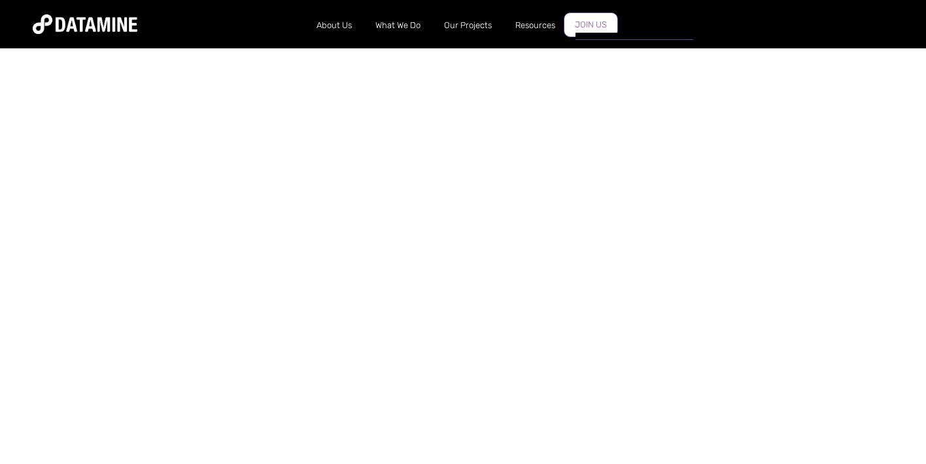
click at [594, 27] on link "Join Us" at bounding box center [590, 24] width 54 height 25
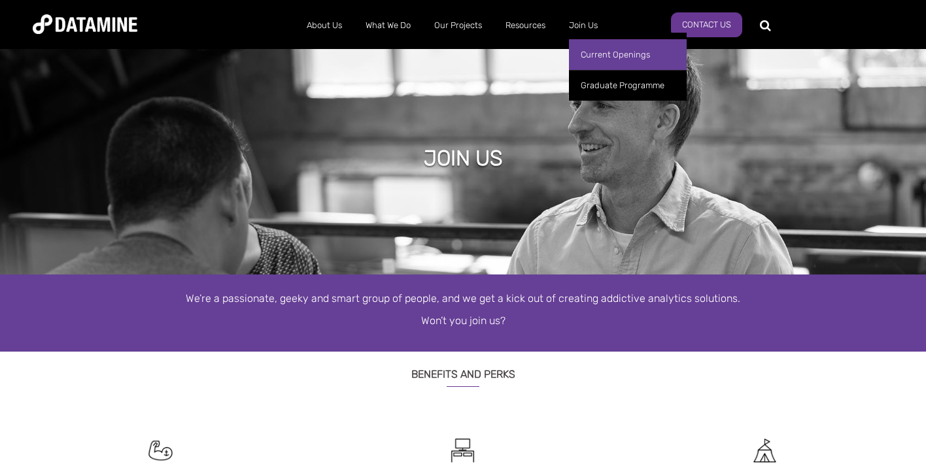
click at [598, 52] on link "Current Openings" at bounding box center [628, 54] width 118 height 31
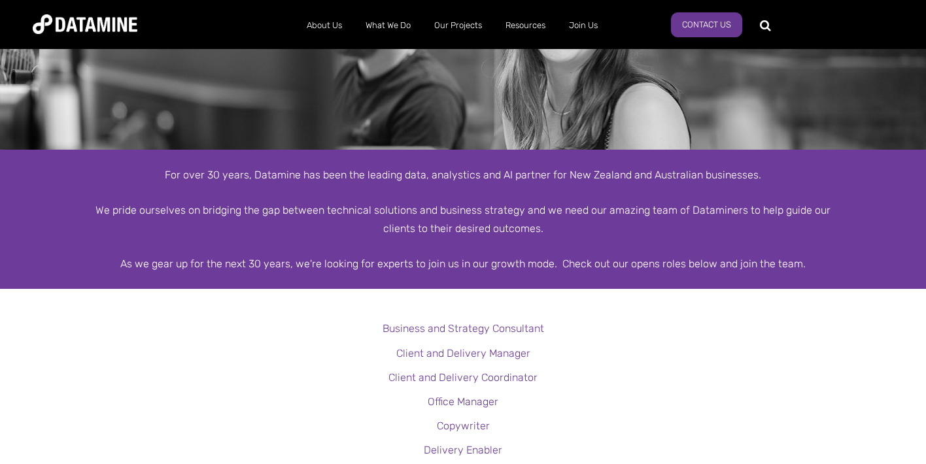
scroll to position [306, 0]
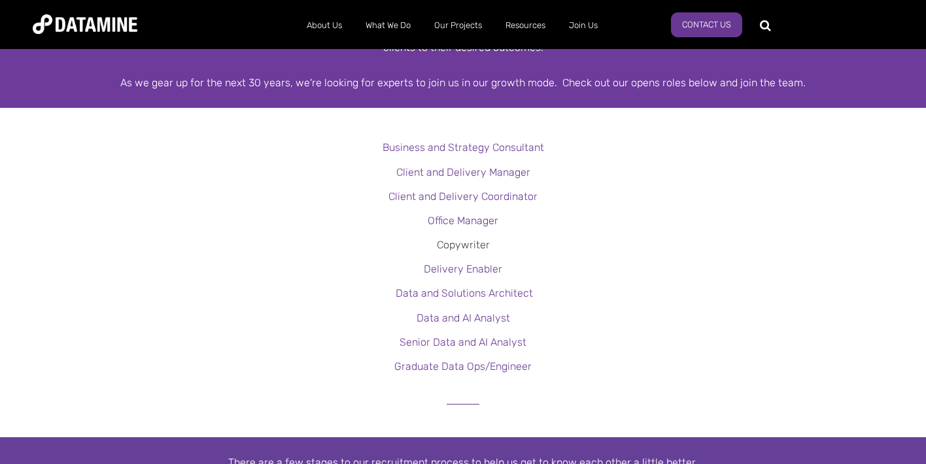
click at [458, 246] on link "Copywriter" at bounding box center [463, 245] width 53 height 12
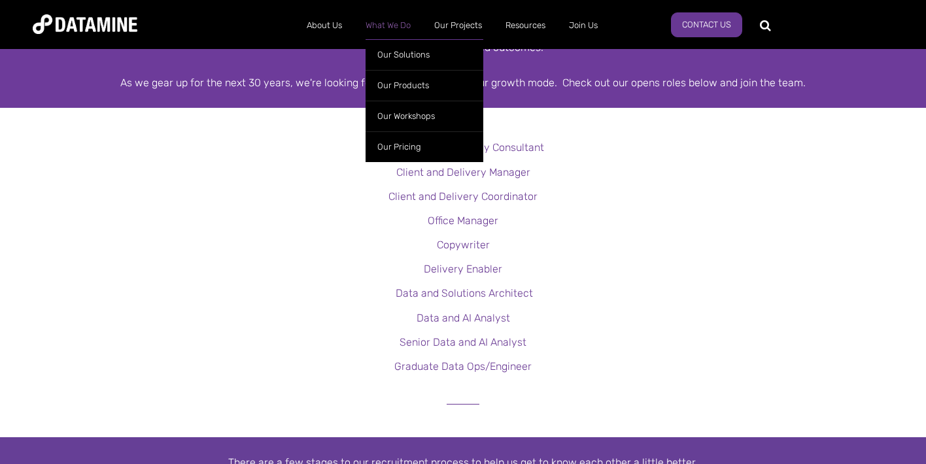
click at [391, 24] on link "What We Do" at bounding box center [388, 25] width 69 height 34
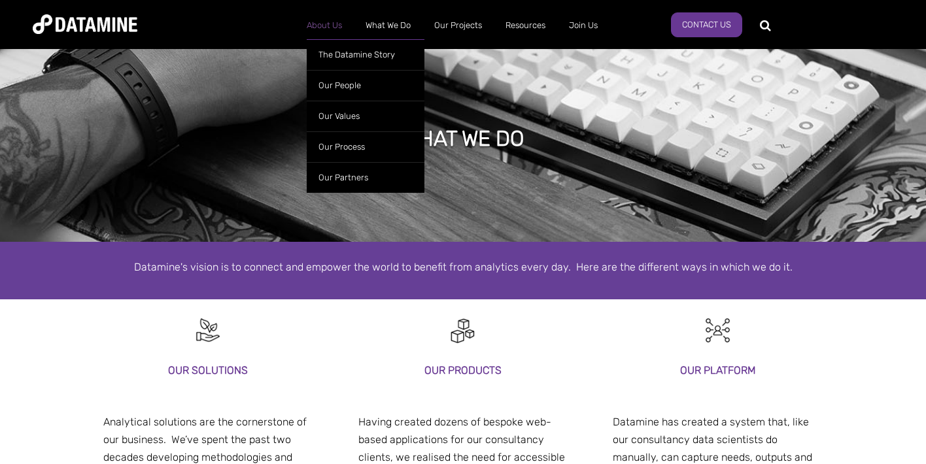
click at [328, 26] on link "About Us" at bounding box center [324, 25] width 59 height 34
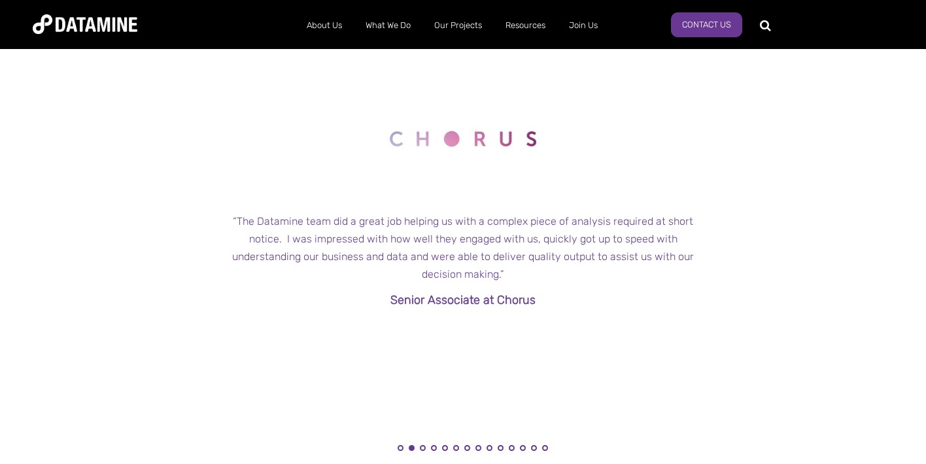
scroll to position [1381, 0]
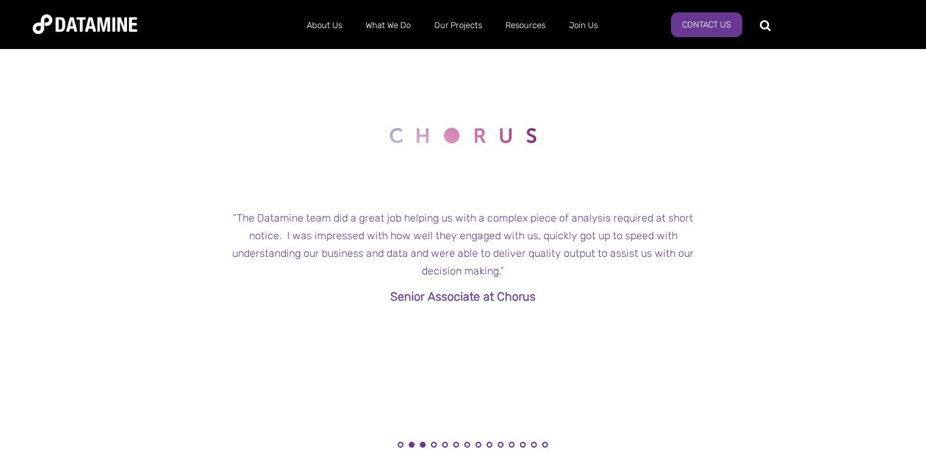
click at [424, 444] on button "3" at bounding box center [423, 445] width 6 height 6
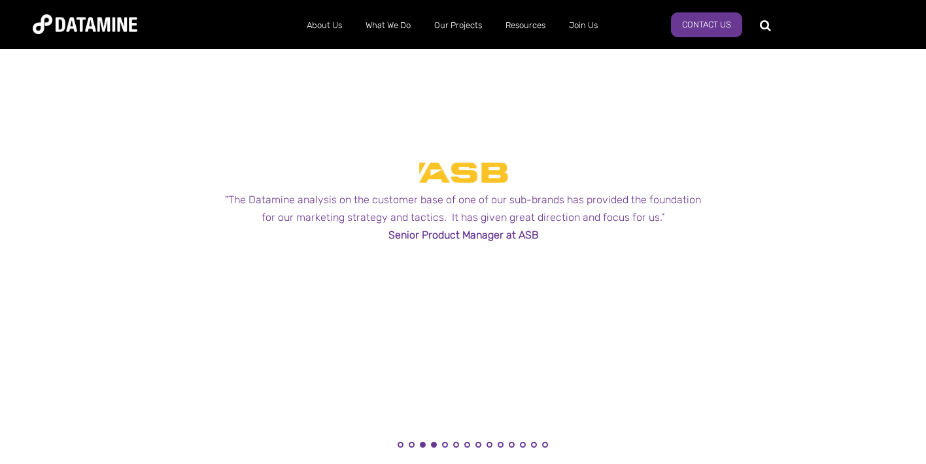
click at [424, 444] on button "3" at bounding box center [423, 445] width 6 height 6
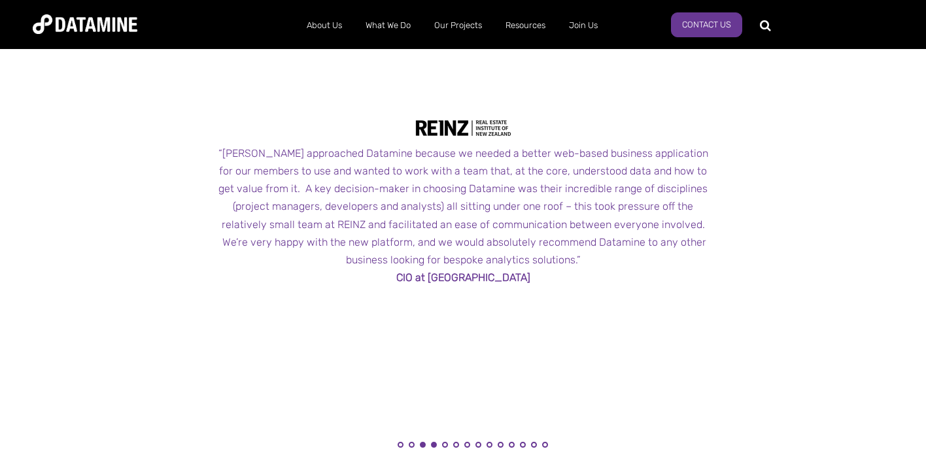
click at [433, 446] on button "4" at bounding box center [434, 445] width 6 height 6
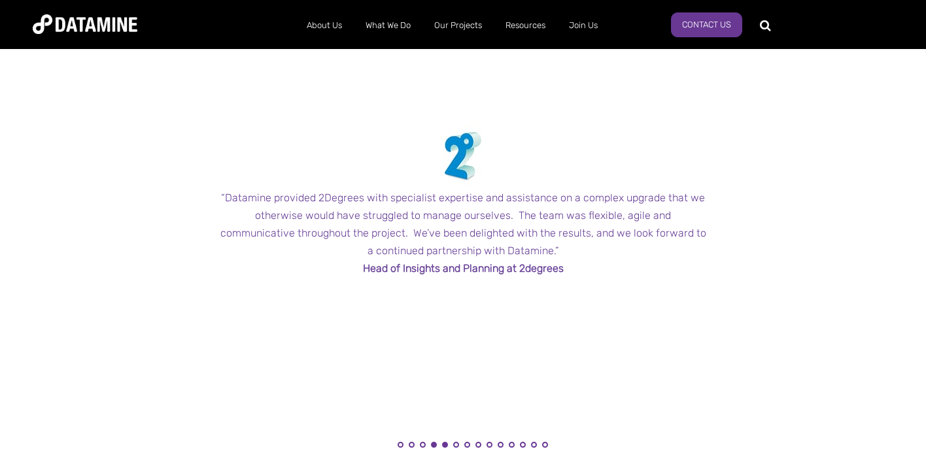
click at [435, 446] on button "4" at bounding box center [434, 445] width 6 height 6
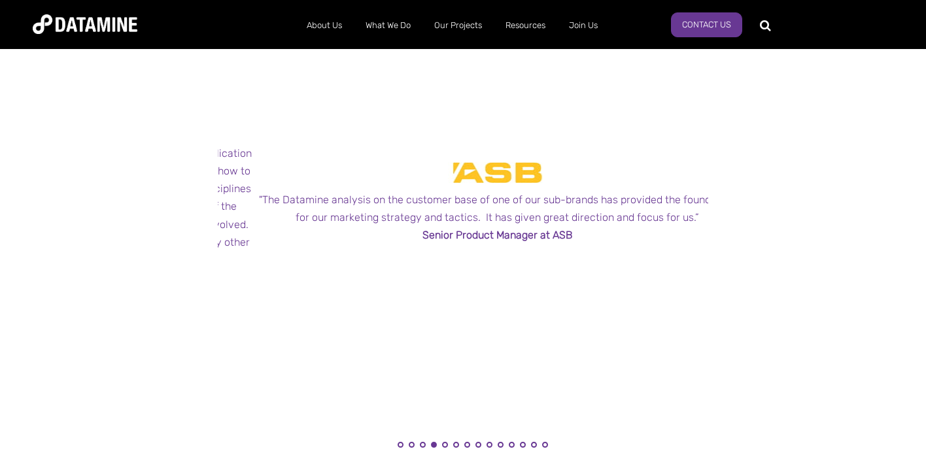
drag, startPoint x: 293, startPoint y: 199, endPoint x: 323, endPoint y: 200, distance: 30.1
click at [323, 200] on div ""The Datamine analysis on the customer base of one of our sub-brands has provid…" at bounding box center [497, 208] width 490 height 35
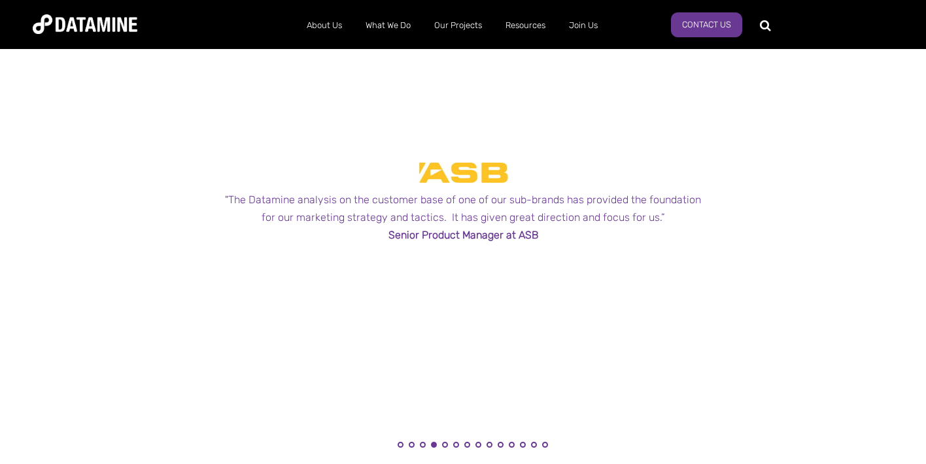
click at [329, 200] on div ""The Datamine analysis on the customer base of one of our sub-brands has provid…" at bounding box center [463, 208] width 490 height 35
drag, startPoint x: 303, startPoint y: 201, endPoint x: 311, endPoint y: 202, distance: 8.0
click at [311, 202] on div ""The Datamine analysis on the customer base of one of our sub-brands has provid…" at bounding box center [472, 208] width 490 height 35
click at [456, 444] on button "6" at bounding box center [456, 445] width 6 height 6
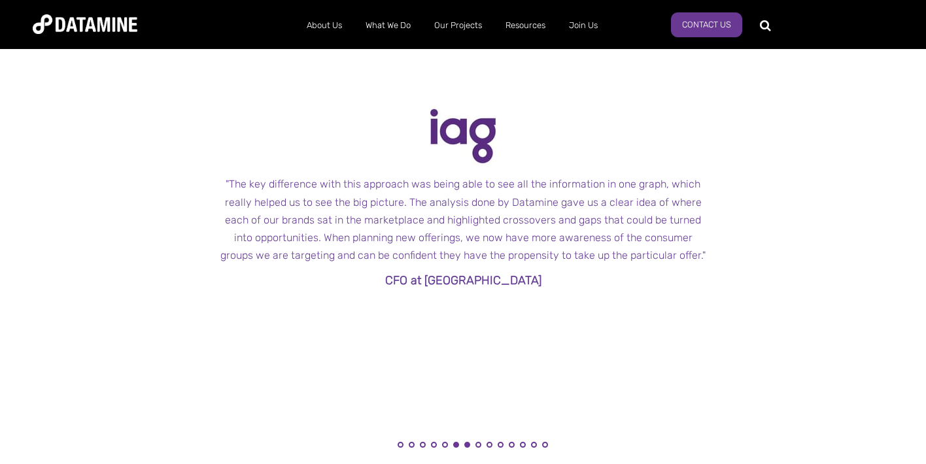
click at [456, 444] on button "6" at bounding box center [456, 445] width 6 height 6
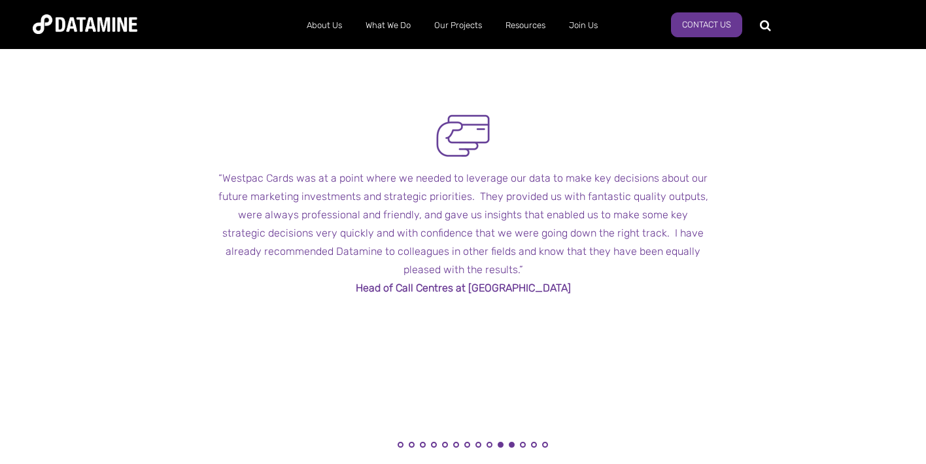
click at [513, 446] on button "11" at bounding box center [512, 445] width 6 height 6
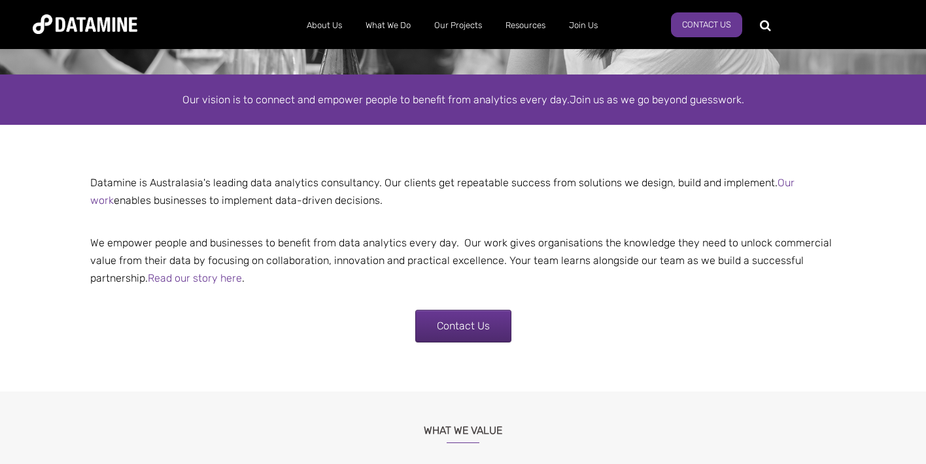
scroll to position [201, 0]
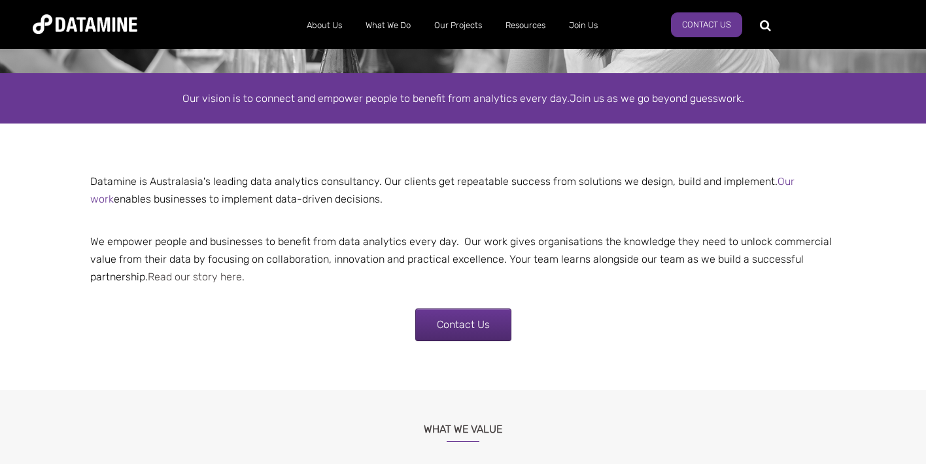
click at [211, 278] on link "Read our story here" at bounding box center [195, 277] width 94 height 12
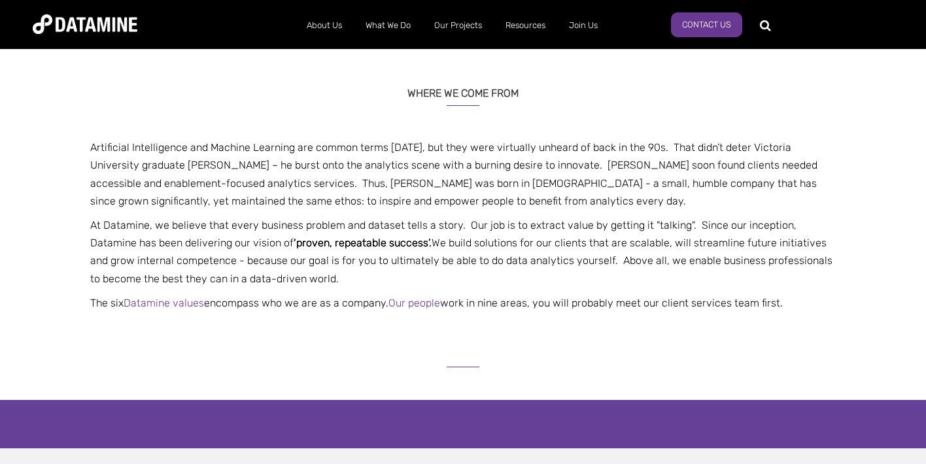
scroll to position [290, 0]
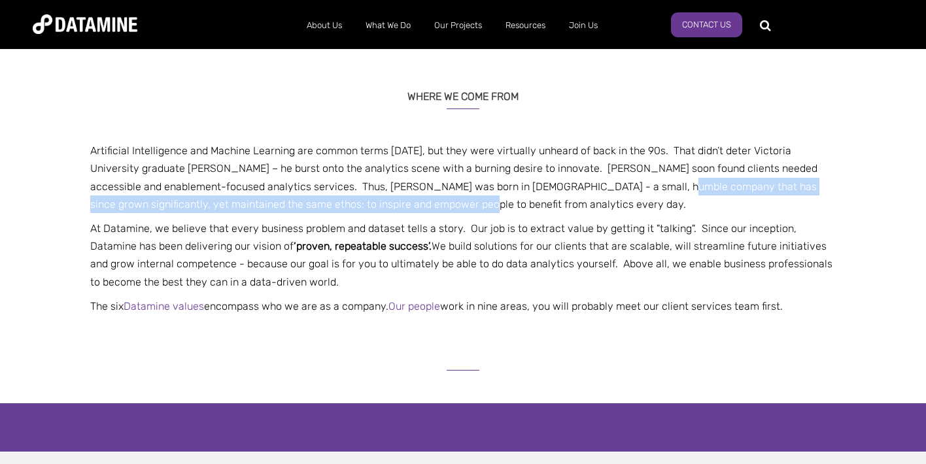
drag, startPoint x: 340, startPoint y: 205, endPoint x: 579, endPoint y: 193, distance: 239.5
click at [579, 193] on p "Artificial Intelligence and Machine Learning are common terms [DATE], but they …" at bounding box center [462, 177] width 765 height 71
